Goal: Task Accomplishment & Management: Manage account settings

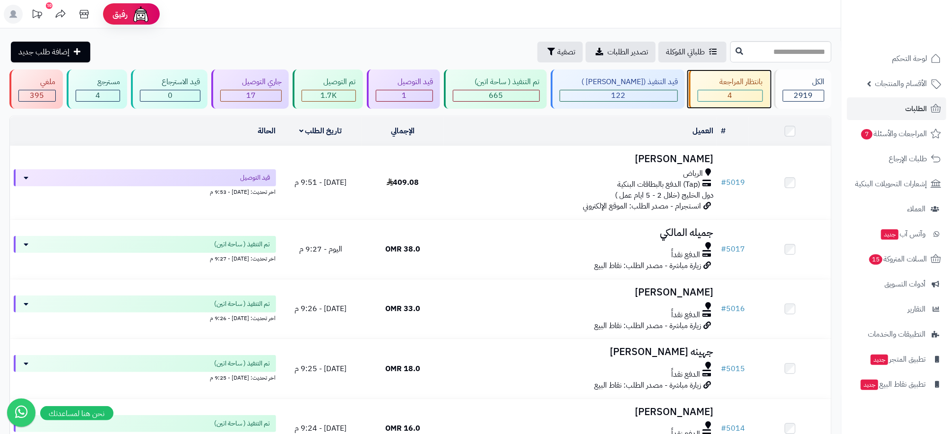
click at [710, 94] on div "4" at bounding box center [730, 95] width 64 height 11
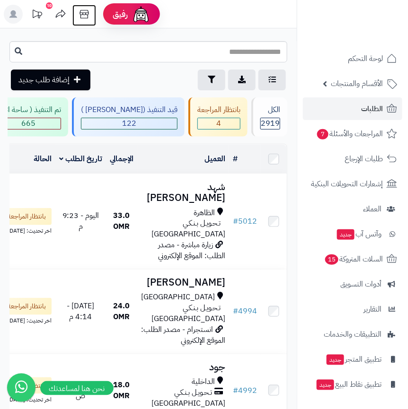
click at [84, 17] on icon at bounding box center [84, 14] width 19 height 19
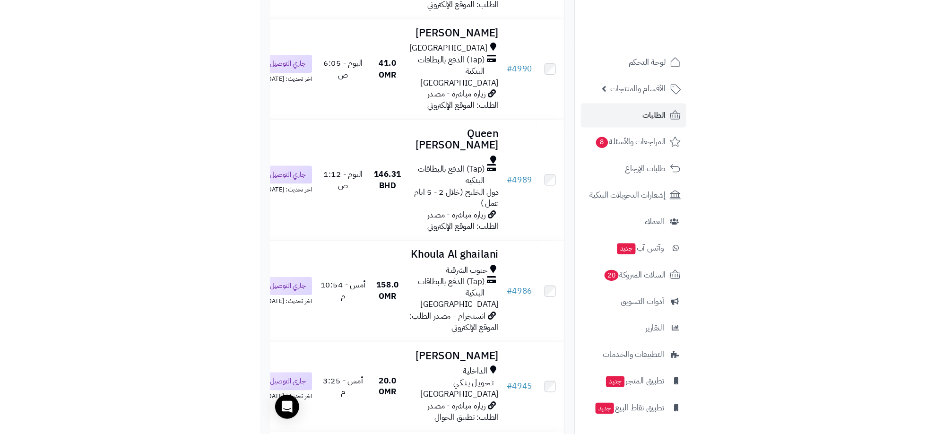
scroll to position [213, 0]
